Goal: Navigation & Orientation: Find specific page/section

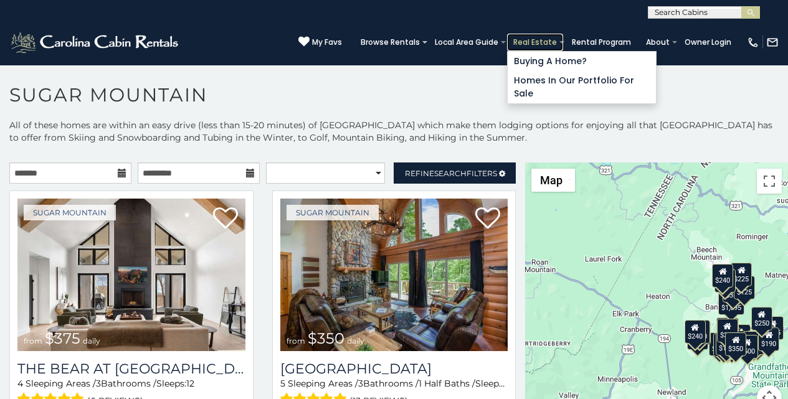
click at [550, 40] on link "Real Estate" at bounding box center [535, 42] width 56 height 17
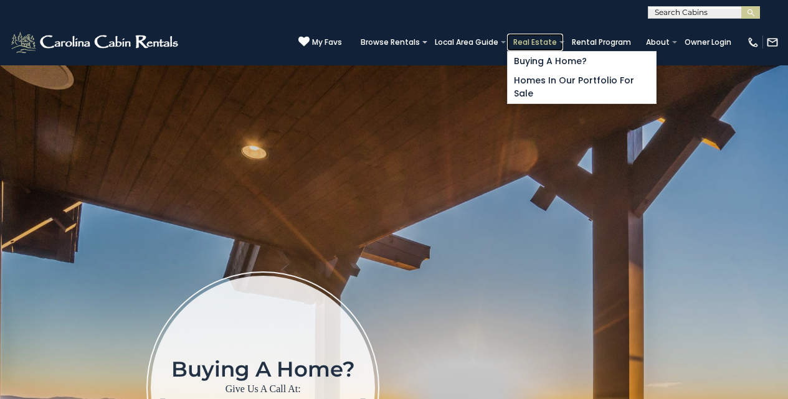
click at [551, 47] on link "Real Estate" at bounding box center [535, 42] width 56 height 17
click at [550, 45] on link "Real Estate" at bounding box center [535, 42] width 56 height 17
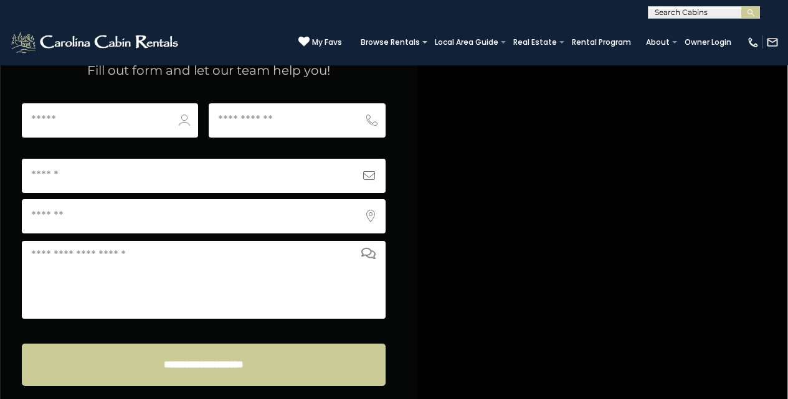
scroll to position [4906, 0]
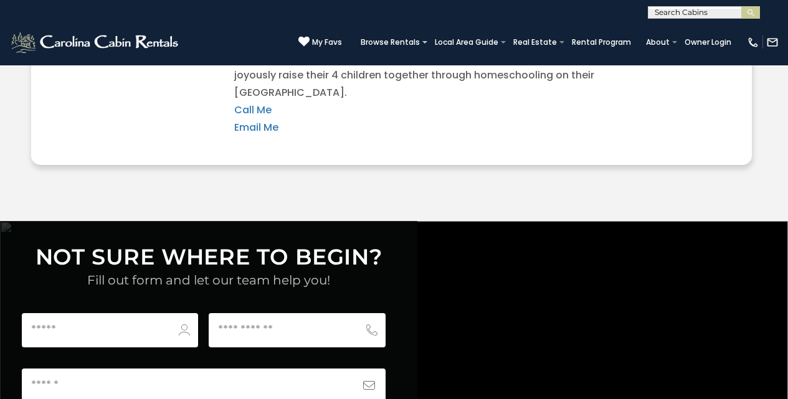
scroll to position [4672, 0]
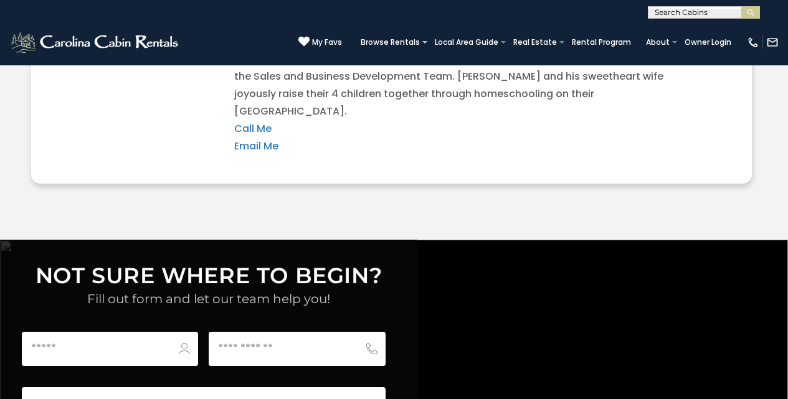
click at [40, 36] on div "(828) 295-6000 My Favs Browse Rentals Local Area Guide Activities & Attractions…" at bounding box center [394, 42] width 788 height 47
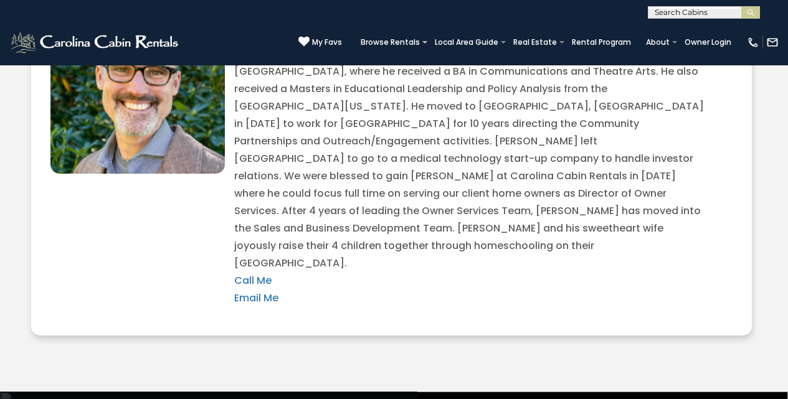
scroll to position [4490, 0]
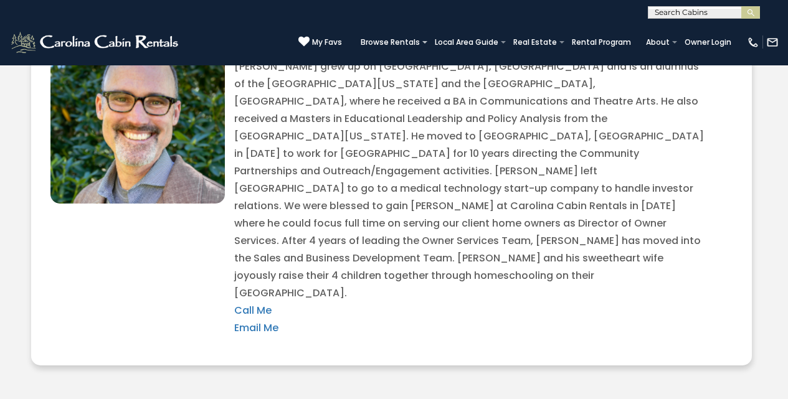
click at [227, 42] on div "(828) 295-6000 My Favs Browse Rentals Local Area Guide Activities & Attractions…" at bounding box center [394, 42] width 788 height 47
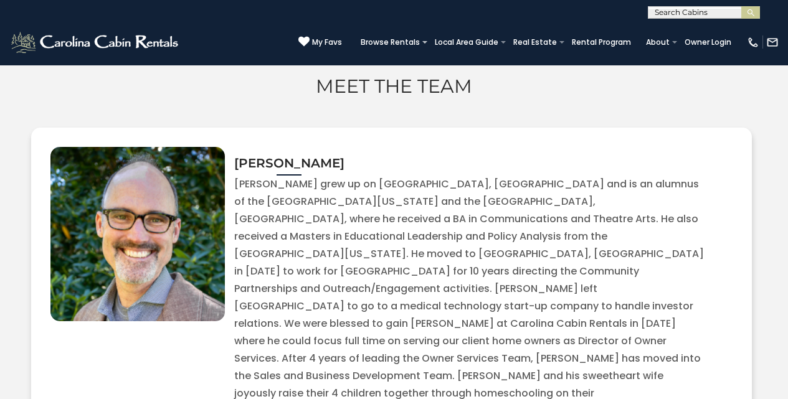
scroll to position [4361, 0]
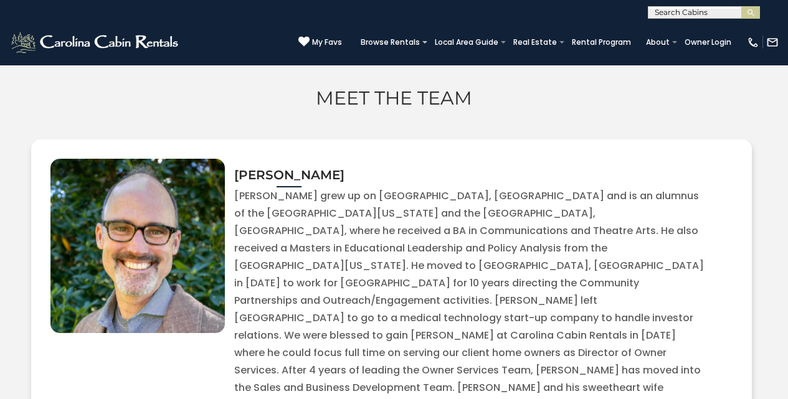
click at [57, 50] on div "(828) 295-6000 My Favs Browse Rentals Local Area Guide Activities & Attractions…" at bounding box center [394, 42] width 788 height 47
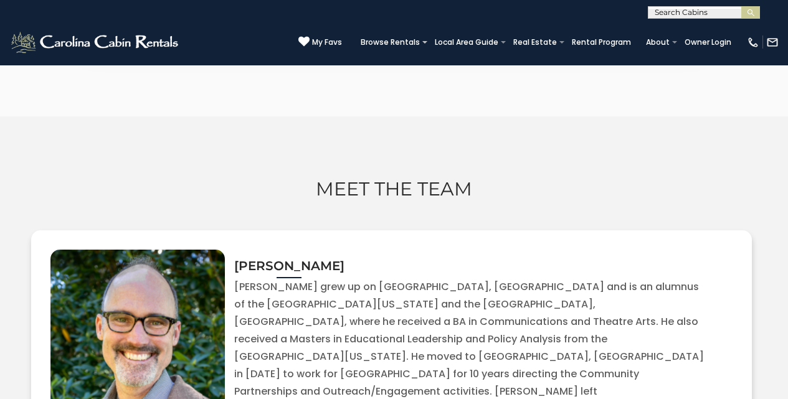
scroll to position [4257, 0]
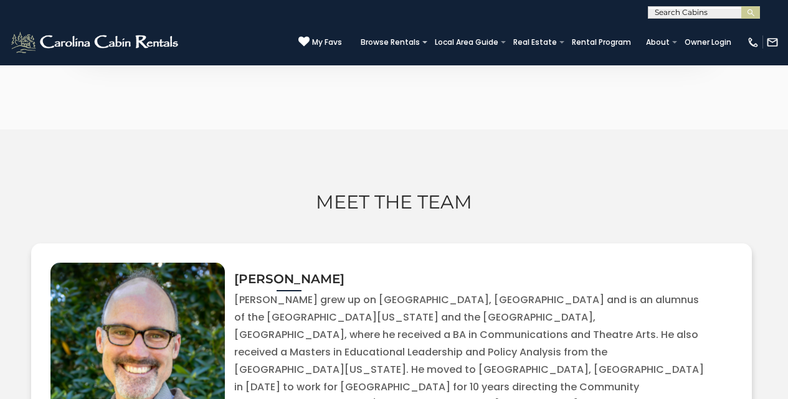
click at [57, 24] on div "(828) 295-6000 My Favs Browse Rentals Local Area Guide Activities & Attractions…" at bounding box center [394, 42] width 788 height 47
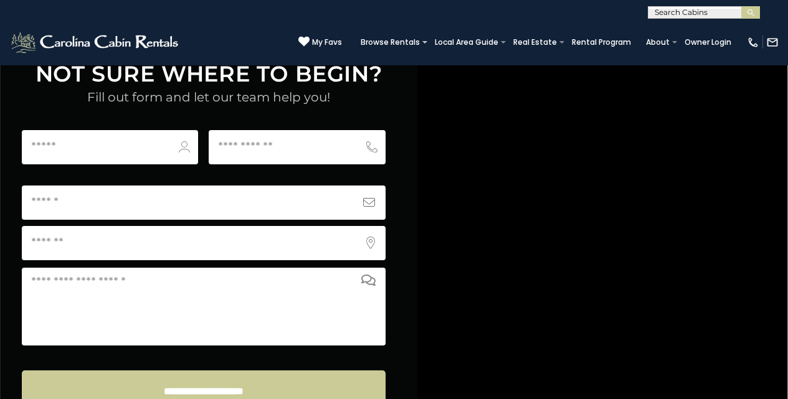
scroll to position [4906, 0]
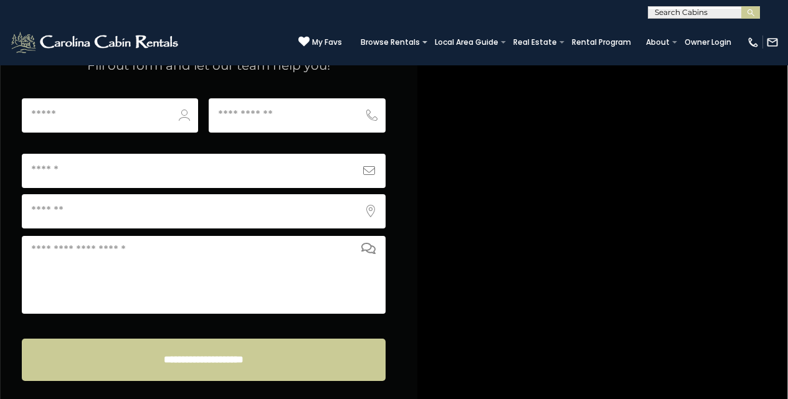
click at [95, 10] on div "**********" at bounding box center [394, 9] width 788 height 19
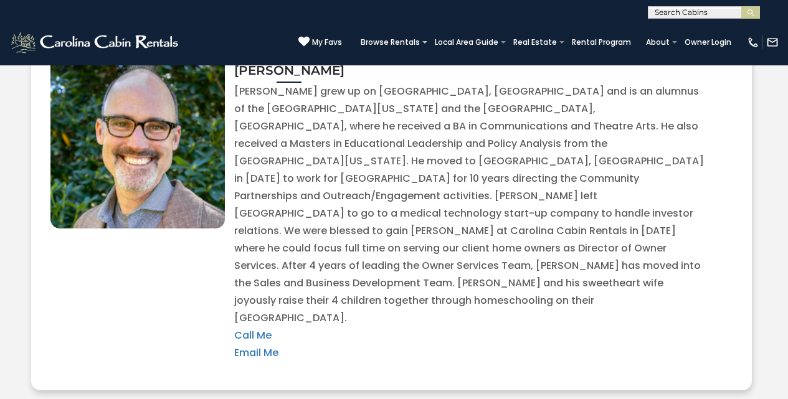
scroll to position [4465, 0]
click at [27, 37] on img at bounding box center [95, 42] width 173 height 25
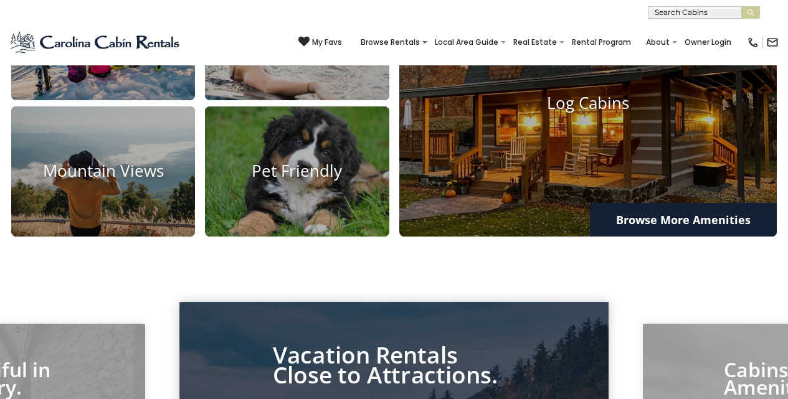
scroll to position [1228, 0]
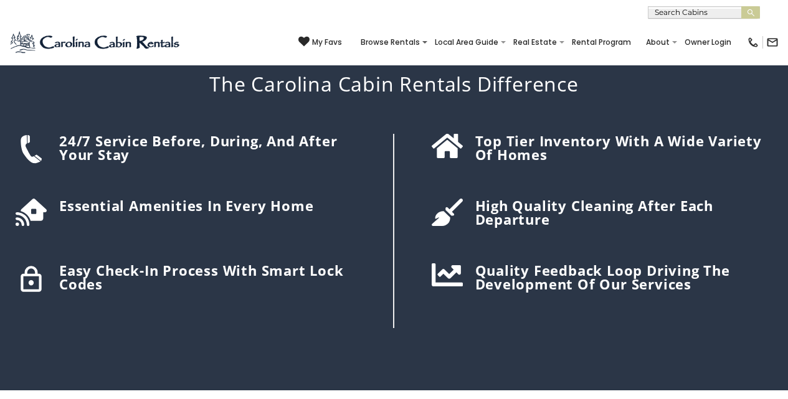
scroll to position [1926, 0]
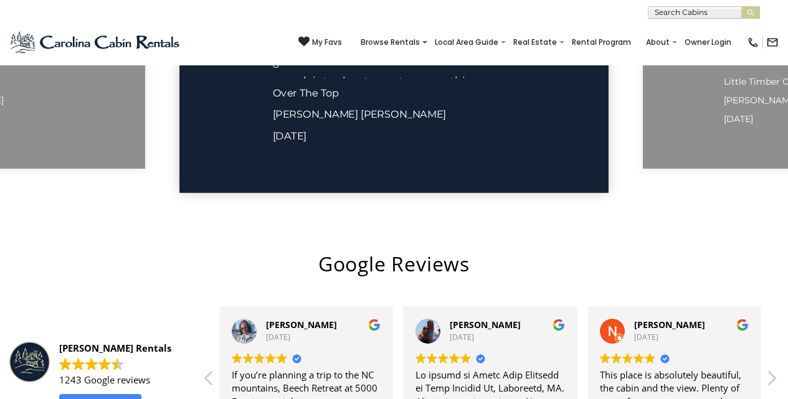
scroll to position [2274, 0]
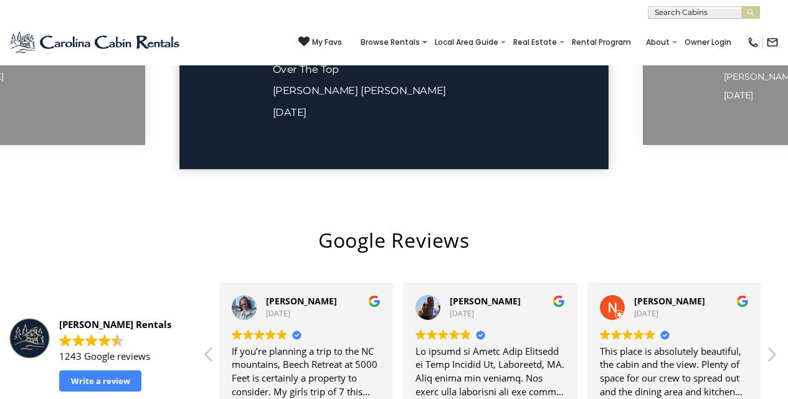
click at [420, 244] on h2 "Google Reviews" at bounding box center [393, 240] width 769 height 29
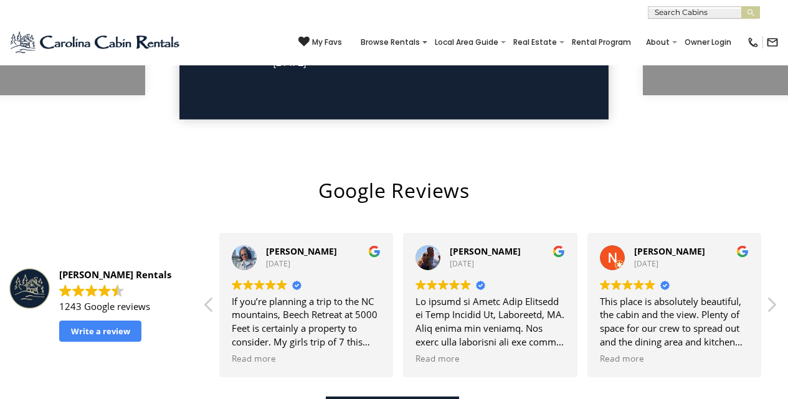
scroll to position [2349, 0]
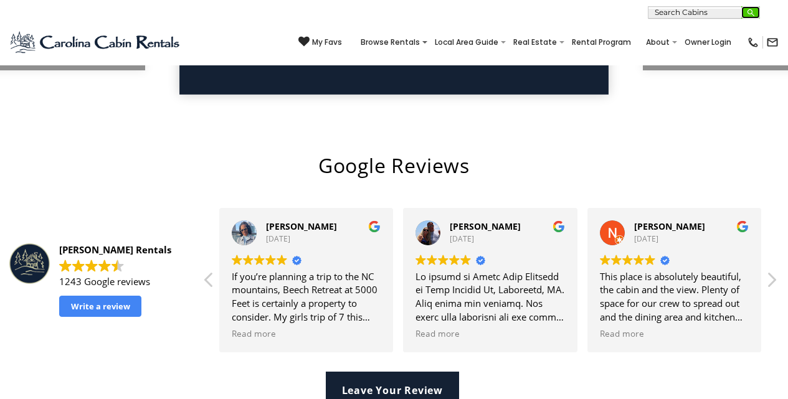
click at [753, 14] on img "submit" at bounding box center [750, 12] width 9 height 9
